Goal: Ask a question: Seek information or help from site administrators or community

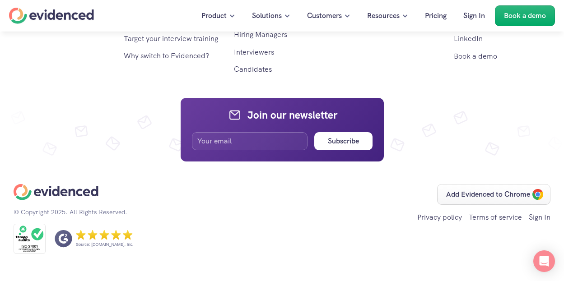
scroll to position [5515, 0]
click at [465, 26] on link "Pricing" at bounding box center [465, 21] width 22 height 9
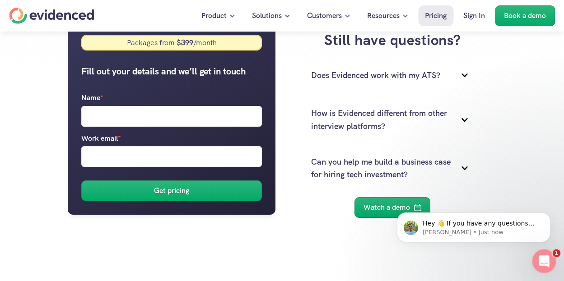
click at [540, 256] on icon "Open Intercom Messenger" at bounding box center [543, 260] width 15 height 15
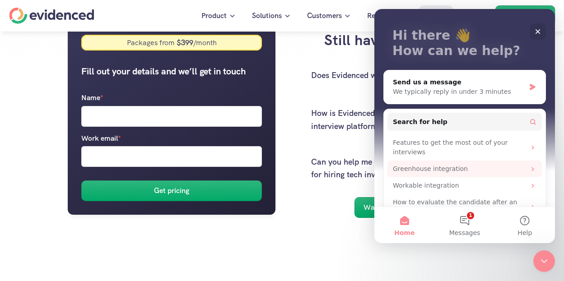
scroll to position [67, 0]
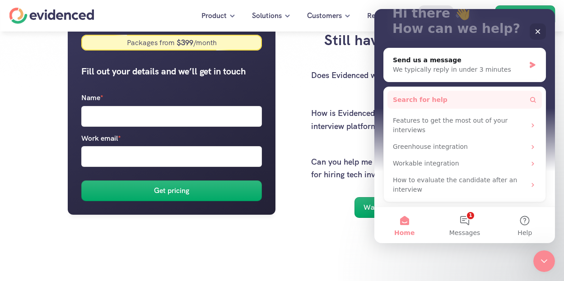
click at [428, 101] on span "Search for help" at bounding box center [420, 99] width 55 height 9
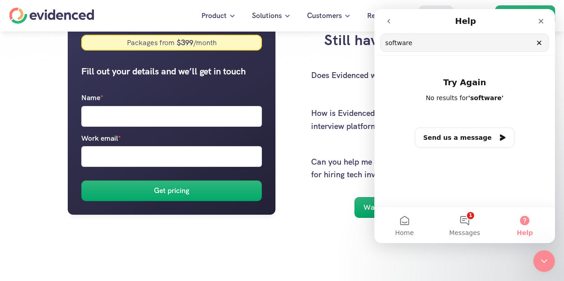
type input "software"
click at [539, 42] on icon "Clear" at bounding box center [539, 42] width 7 height 7
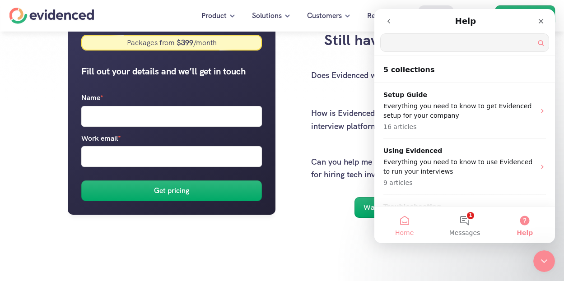
click at [400, 222] on button "Home" at bounding box center [405, 225] width 60 height 36
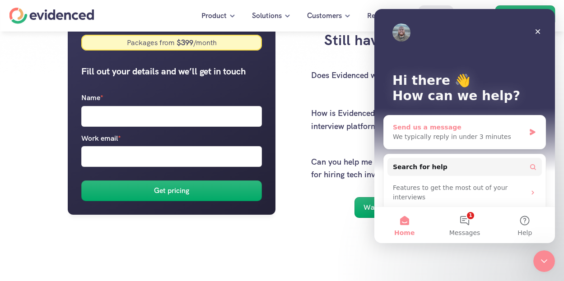
click at [442, 129] on div "Send us a message" at bounding box center [459, 127] width 132 height 9
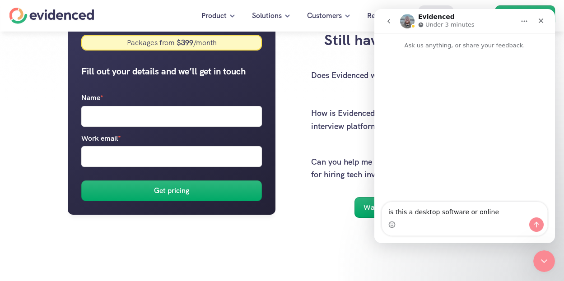
type textarea "is this a desktop software or online?"
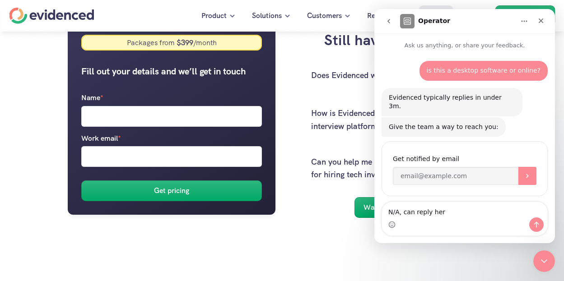
type textarea "N/A, can reply here"
